Goal: Task Accomplishment & Management: Manage account settings

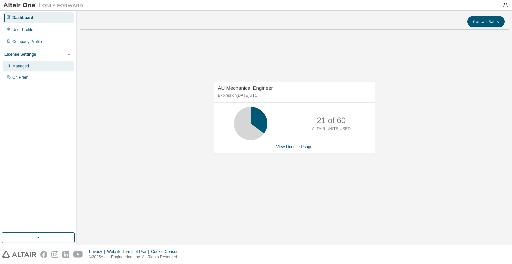
click at [32, 67] on div "Managed" at bounding box center [38, 66] width 71 height 11
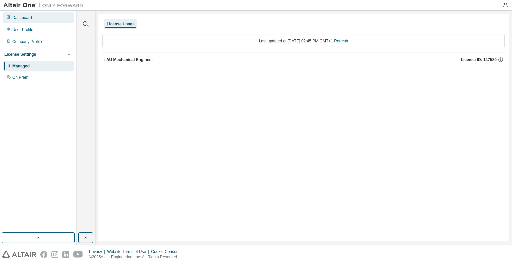
click at [26, 16] on div "Dashboard" at bounding box center [22, 17] width 20 height 5
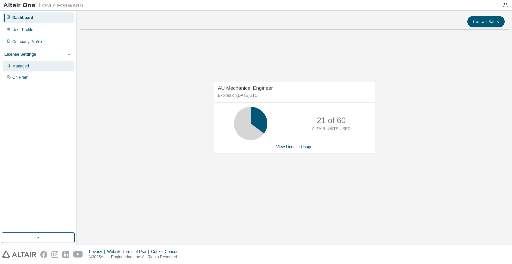
click at [44, 65] on div "Managed" at bounding box center [38, 66] width 71 height 11
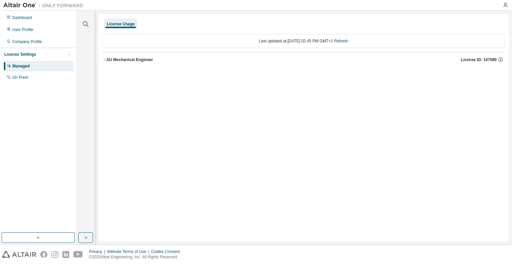
click at [134, 60] on div "AU Mechanical Engineer" at bounding box center [129, 59] width 47 height 5
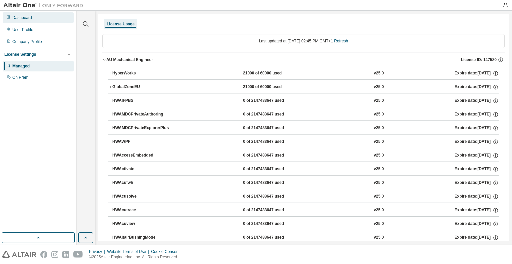
click at [31, 18] on div "Dashboard" at bounding box center [22, 17] width 20 height 5
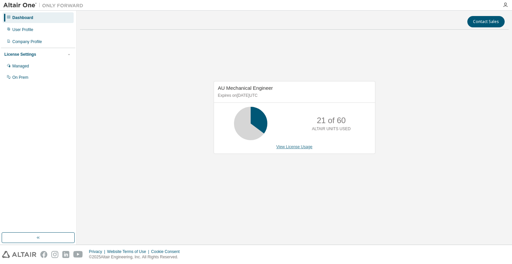
click at [301, 148] on link "View License Usage" at bounding box center [294, 146] width 36 height 5
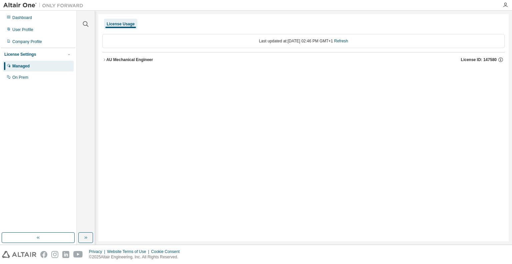
click at [104, 59] on icon "button" at bounding box center [104, 60] width 4 height 4
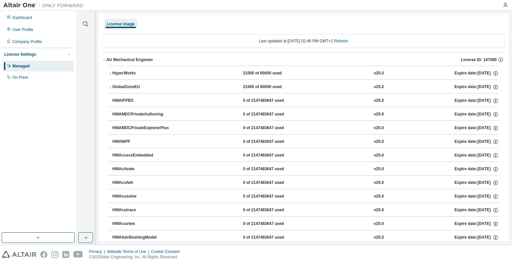
click at [104, 59] on icon "button" at bounding box center [104, 60] width 4 height 4
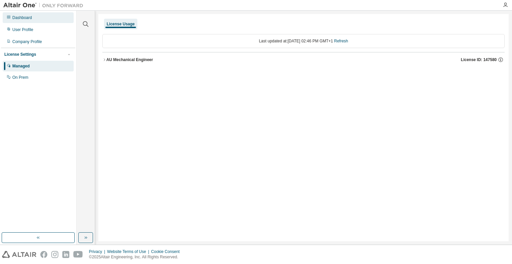
click at [24, 15] on div "Dashboard" at bounding box center [22, 17] width 20 height 5
